Goal: Transaction & Acquisition: Book appointment/travel/reservation

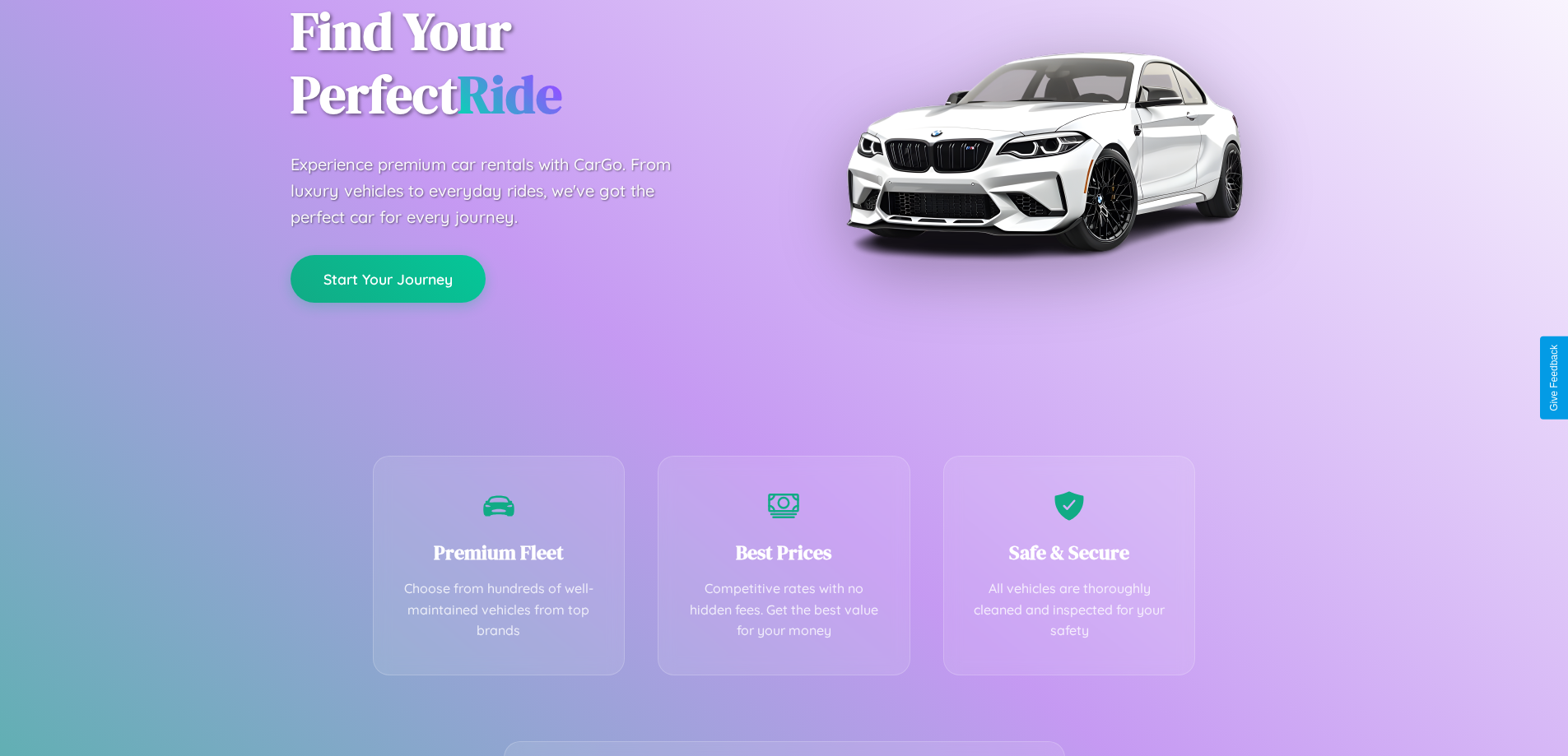
scroll to position [324, 0]
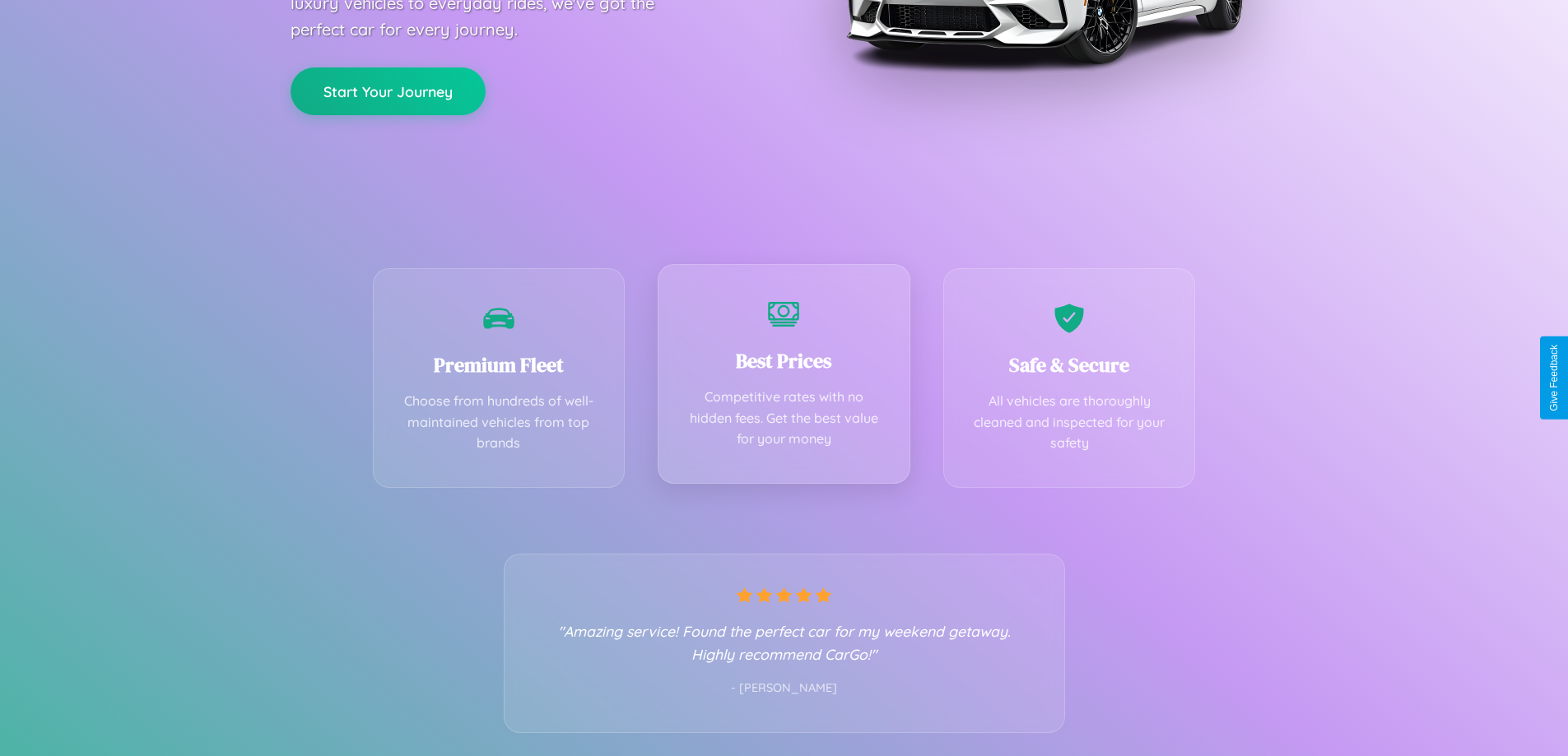
click at [784, 378] on div "Best Prices Competitive rates with no hidden fees. Get the best value for your …" at bounding box center [783, 373] width 253 height 219
click at [388, 90] on button "Start Your Journey" at bounding box center [388, 90] width 195 height 48
click at [388, 89] on button "Start Your Journey" at bounding box center [388, 90] width 195 height 48
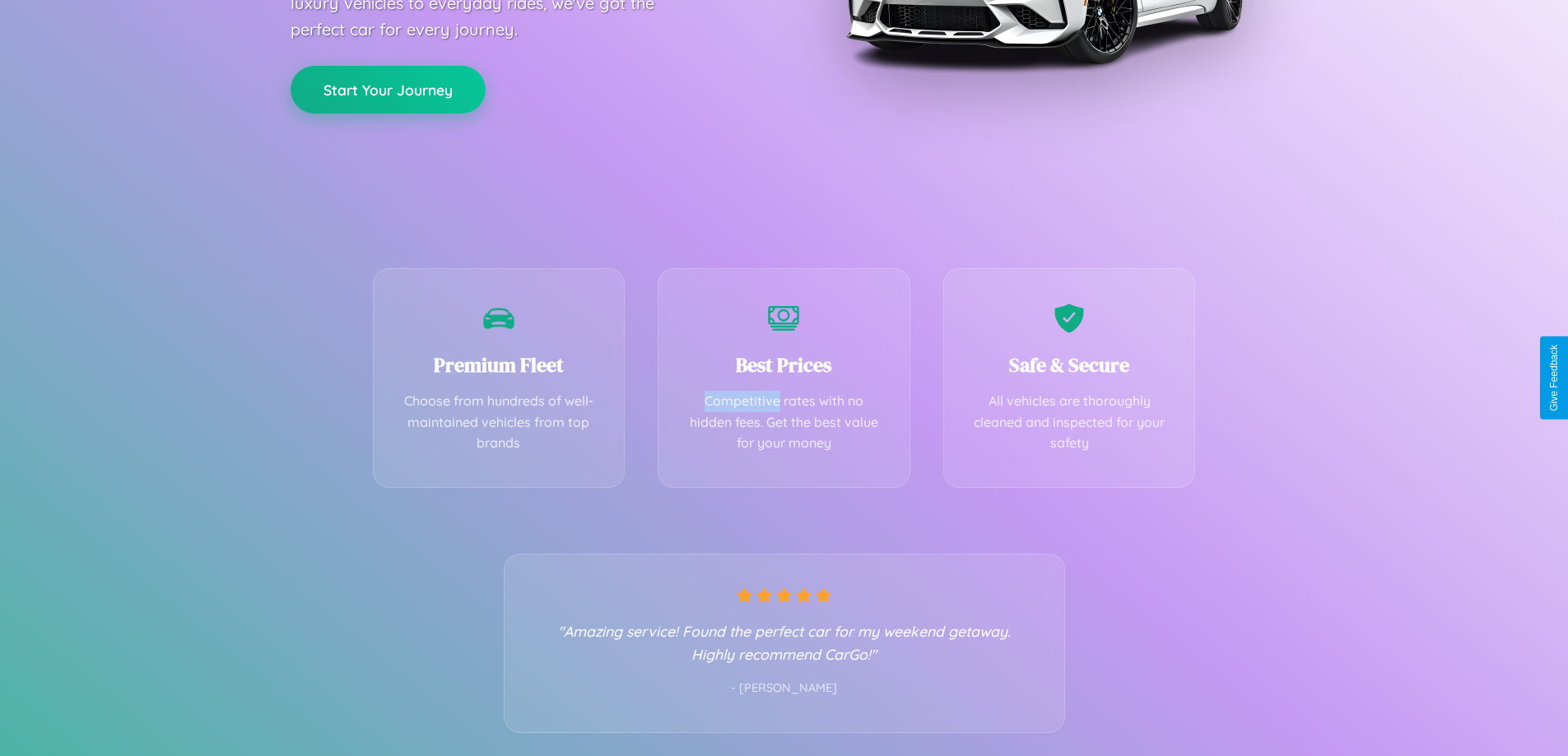
click at [388, 89] on button "Start Your Journey" at bounding box center [388, 90] width 195 height 48
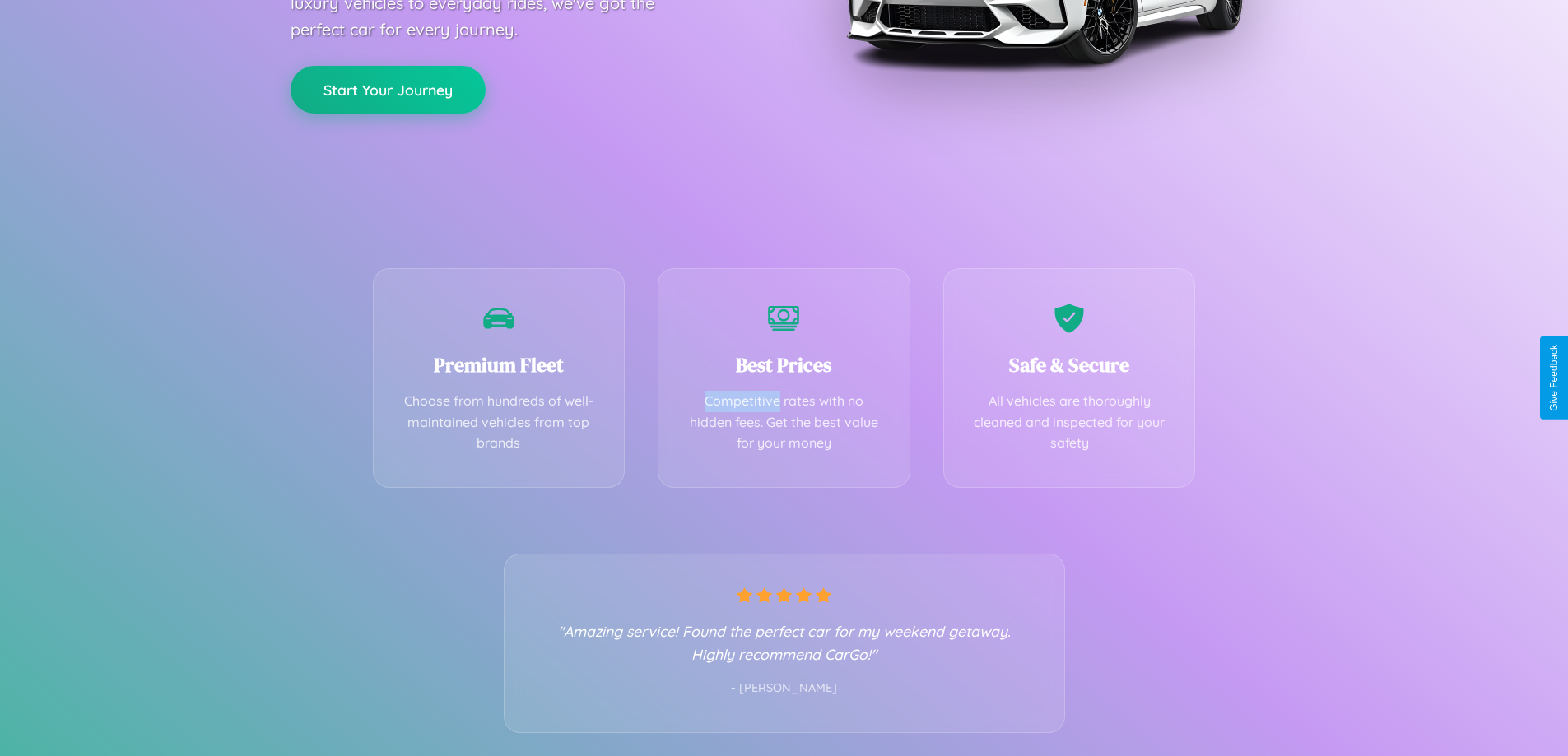
click at [388, 89] on button "Start Your Journey" at bounding box center [388, 90] width 195 height 48
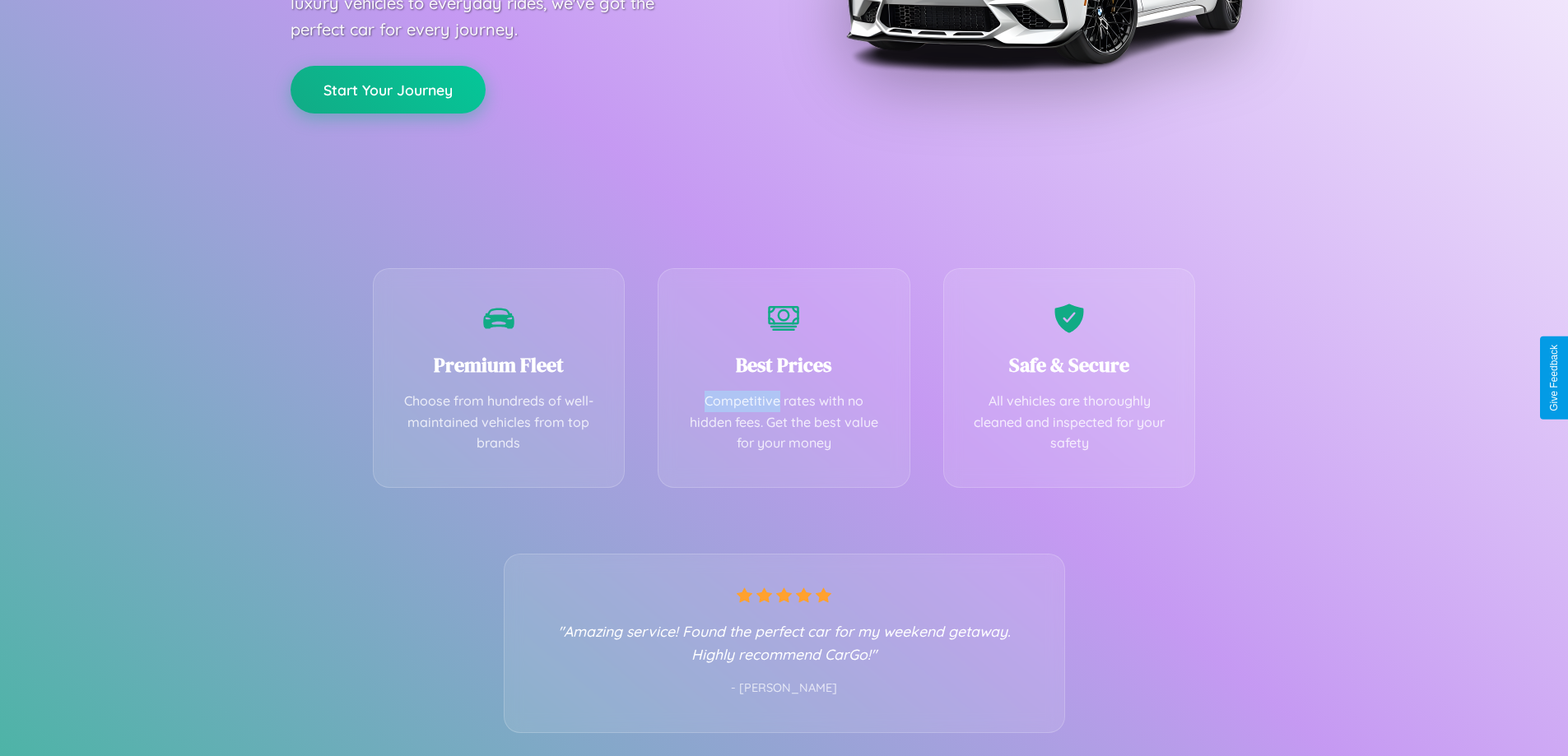
click at [388, 89] on button "Start Your Journey" at bounding box center [388, 90] width 195 height 48
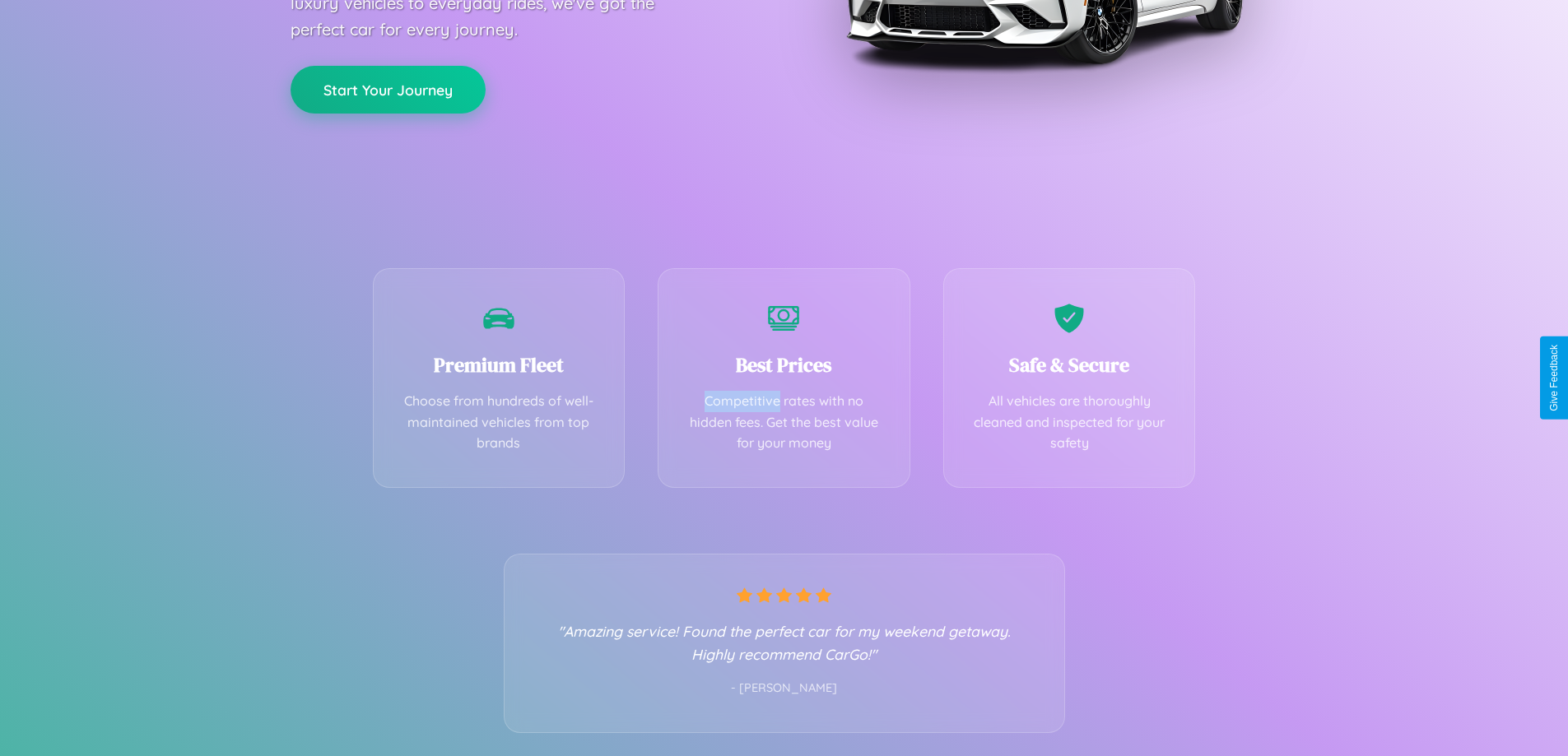
click at [388, 89] on button "Start Your Journey" at bounding box center [388, 90] width 195 height 48
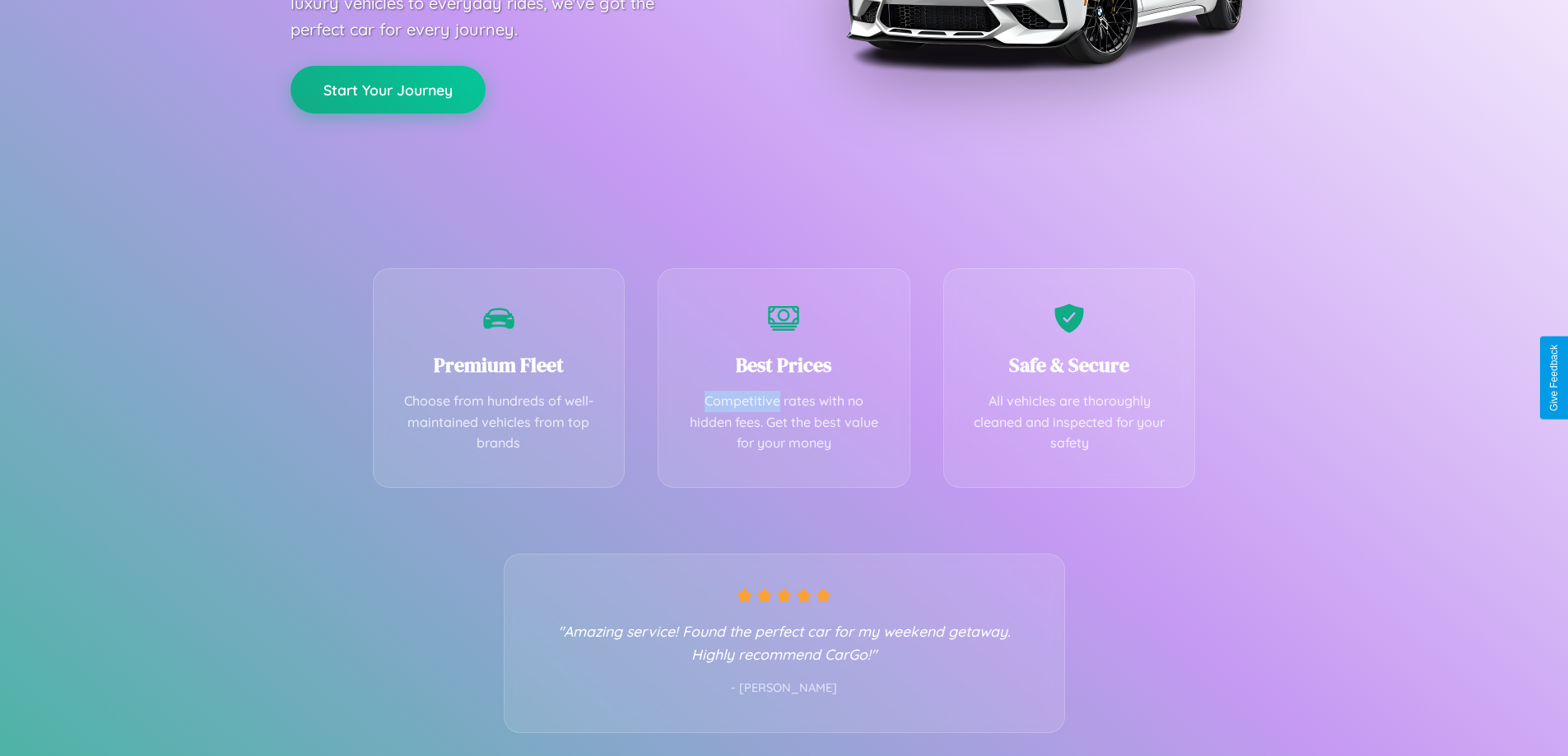
click at [388, 89] on button "Start Your Journey" at bounding box center [388, 90] width 195 height 48
